Goal: Transaction & Acquisition: Subscribe to service/newsletter

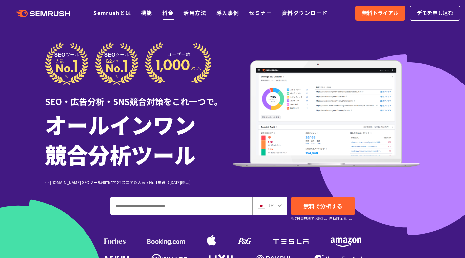
click at [166, 14] on link "料金" at bounding box center [167, 13] width 11 height 8
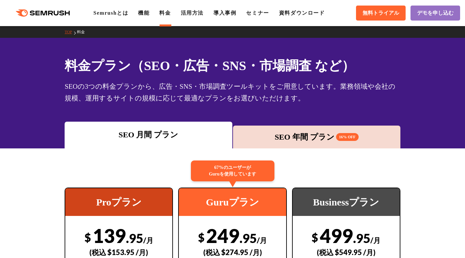
click at [321, 130] on div "SEO 年間 プラン 16% OFF" at bounding box center [316, 137] width 167 height 23
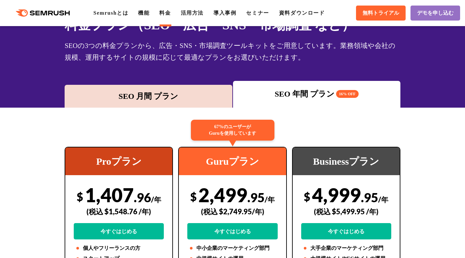
scroll to position [65, 0]
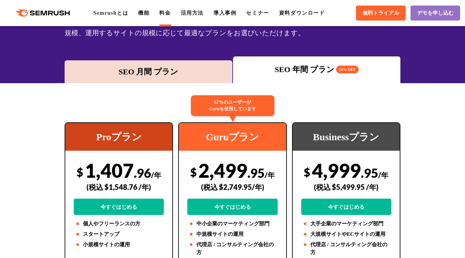
click at [181, 72] on div "SEO 月間 プラン" at bounding box center [148, 72] width 161 height 12
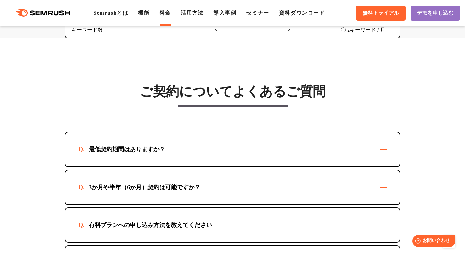
scroll to position [1893, 0]
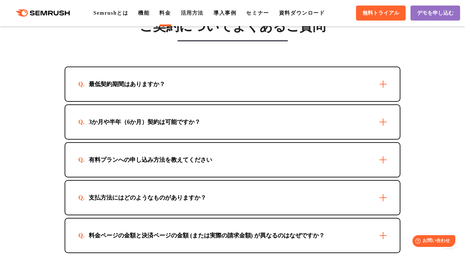
click at [104, 84] on div "最低契約期間はありますか？" at bounding box center [126, 84] width 97 height 8
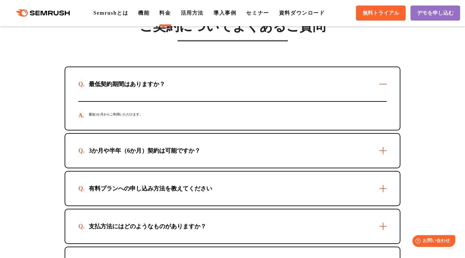
click at [109, 152] on div "3か月や半年（6か月）契約は可能ですか？" at bounding box center [144, 151] width 132 height 8
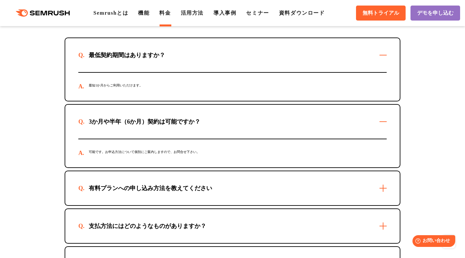
scroll to position [1958, 0]
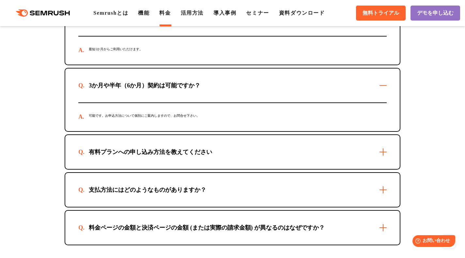
click at [88, 149] on div "有料プランへの申し込み方法を教えてください" at bounding box center [150, 152] width 144 height 8
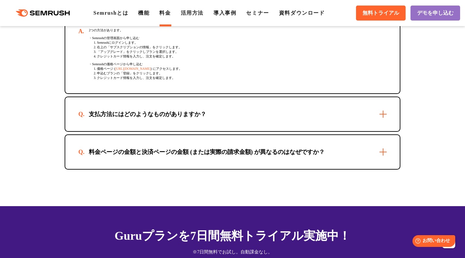
scroll to position [2186, 0]
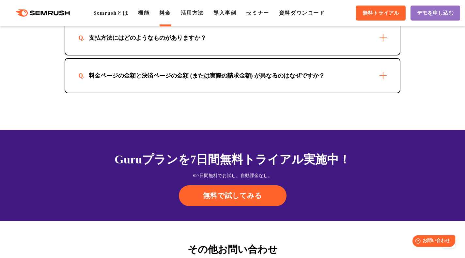
click at [144, 46] on div "支払方法にはどのようなものがありますか？" at bounding box center [232, 38] width 334 height 34
